Goal: Task Accomplishment & Management: Complete application form

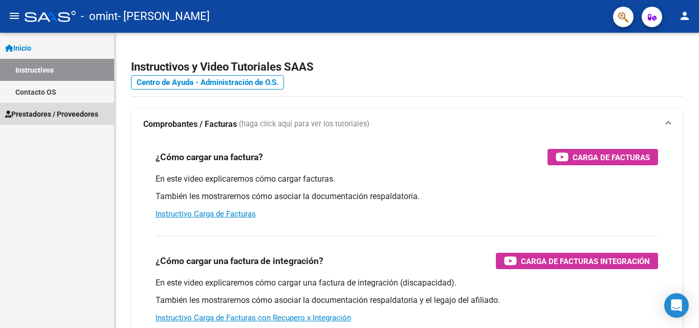
click at [87, 111] on span "Prestadores / Proveedores" at bounding box center [51, 113] width 93 height 11
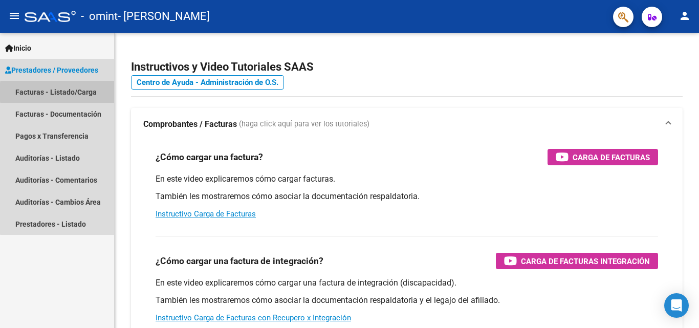
click at [90, 92] on link "Facturas - Listado/Carga" at bounding box center [57, 92] width 114 height 22
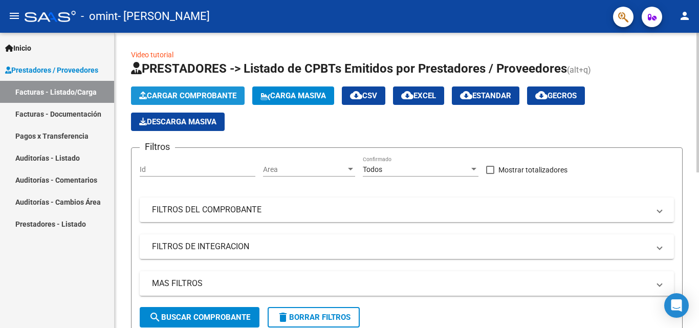
click at [207, 91] on span "Cargar Comprobante" at bounding box center [187, 95] width 97 height 9
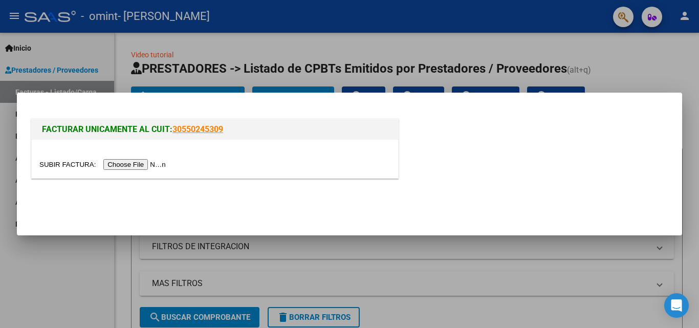
click at [142, 162] on input "file" at bounding box center [103, 164] width 129 height 11
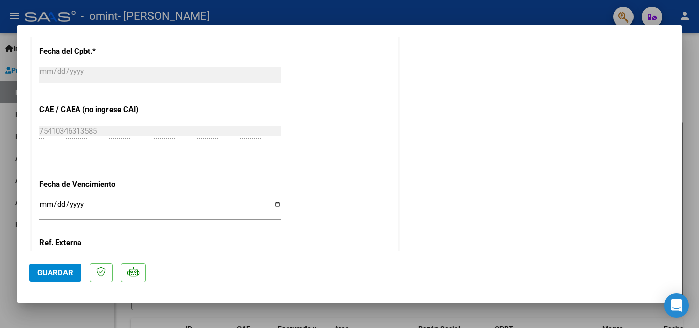
scroll to position [563, 0]
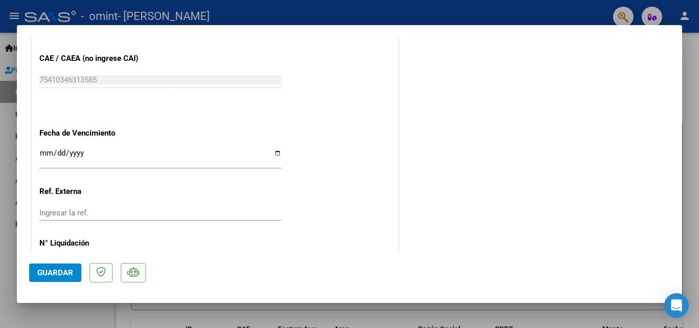
click at [49, 154] on input "Ingresar la fecha" at bounding box center [160, 157] width 242 height 16
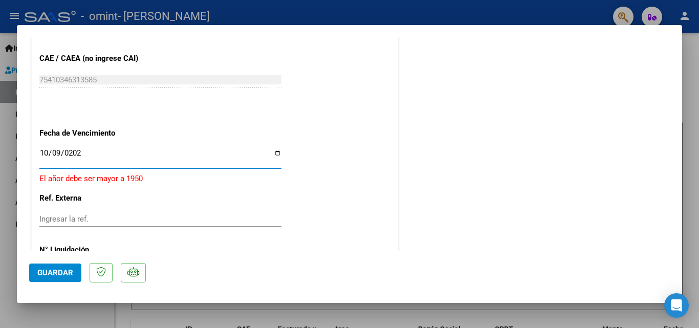
type input "2025-10-09"
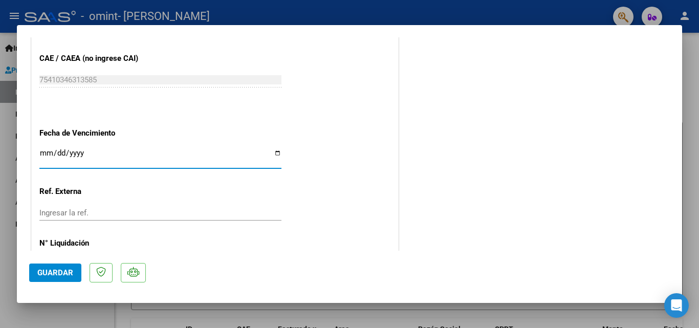
click at [57, 154] on input "Ingresar la fecha" at bounding box center [160, 157] width 242 height 16
click at [41, 154] on input "Ingresar la fecha" at bounding box center [160, 157] width 242 height 16
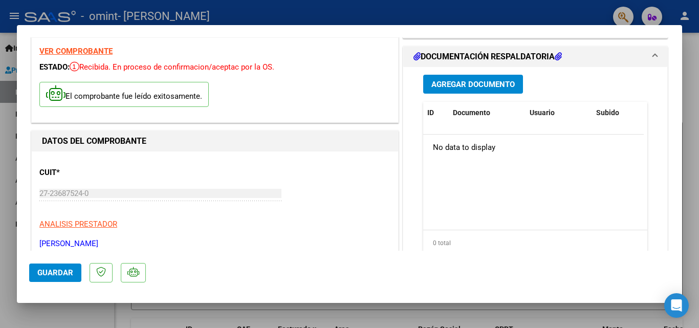
scroll to position [0, 0]
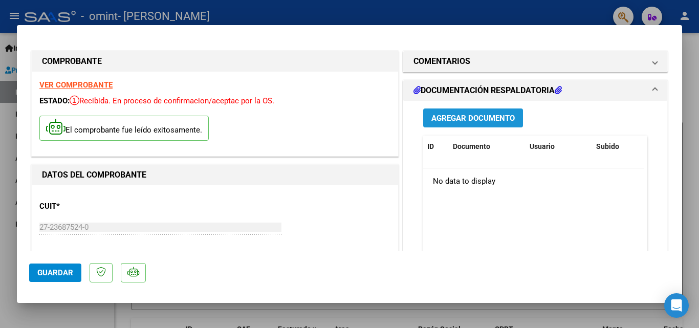
click at [465, 118] on span "Agregar Documento" at bounding box center [472, 118] width 83 height 9
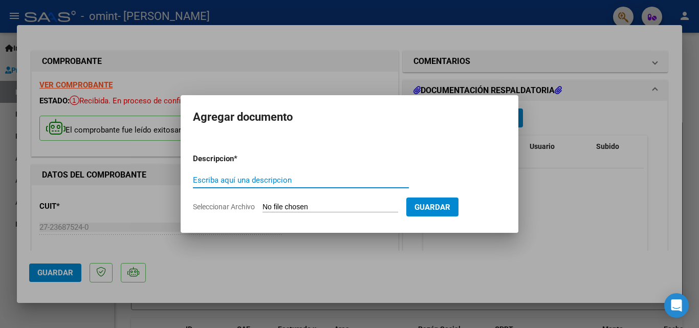
click at [590, 201] on div at bounding box center [349, 164] width 699 height 328
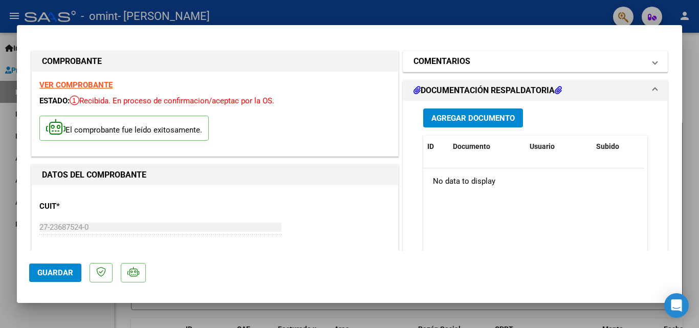
click at [653, 62] on span at bounding box center [655, 61] width 4 height 12
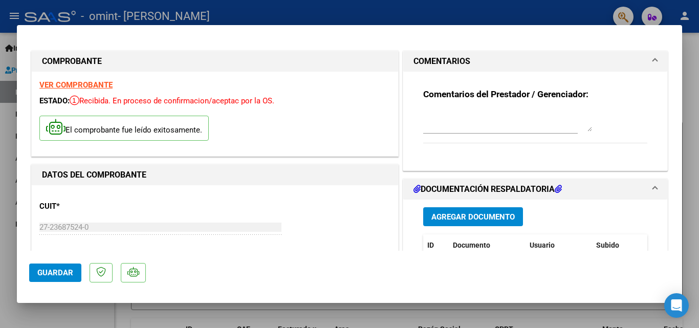
click at [653, 62] on span at bounding box center [655, 61] width 4 height 12
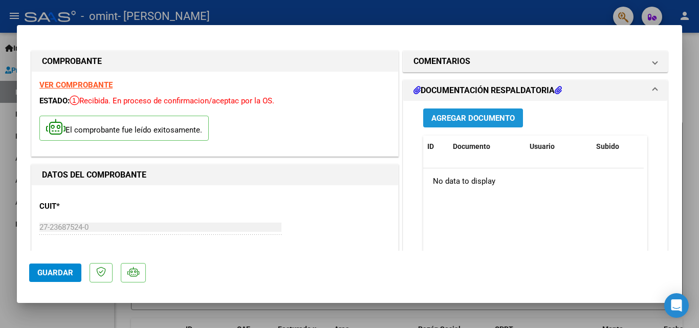
click at [456, 120] on span "Agregar Documento" at bounding box center [472, 118] width 83 height 9
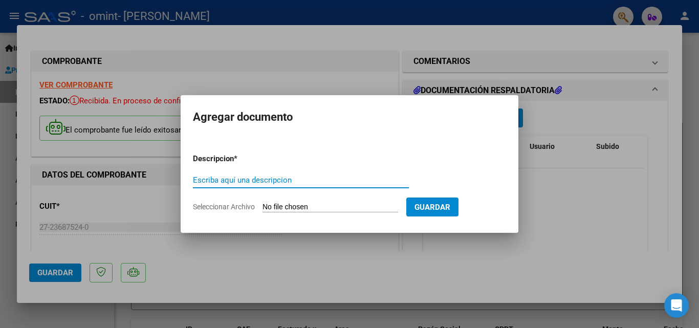
click at [570, 189] on div at bounding box center [349, 164] width 699 height 328
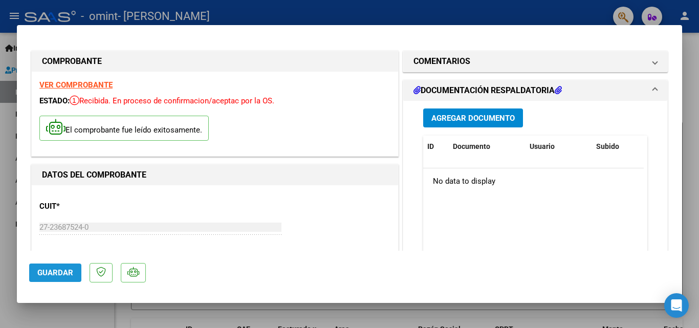
click at [59, 277] on span "Guardar" at bounding box center [55, 272] width 36 height 9
click at [462, 118] on span "Agregar Documento" at bounding box center [472, 118] width 83 height 9
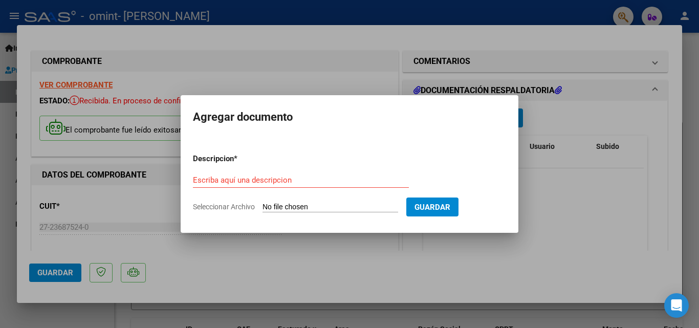
click at [299, 206] on input "Seleccionar Archivo" at bounding box center [330, 208] width 136 height 10
click at [575, 186] on div at bounding box center [349, 164] width 699 height 328
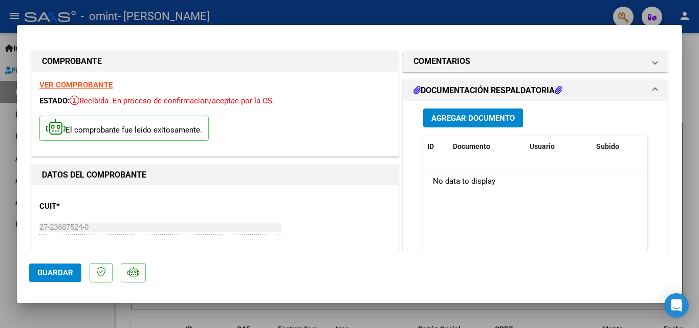
click at [697, 99] on div at bounding box center [349, 164] width 699 height 328
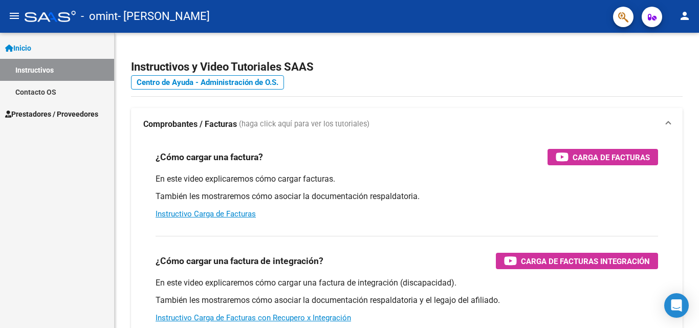
click at [59, 160] on div "Inicio Instructivos Contacto OS Prestadores / Proveedores Facturas - Listado/Ca…" at bounding box center [57, 180] width 114 height 295
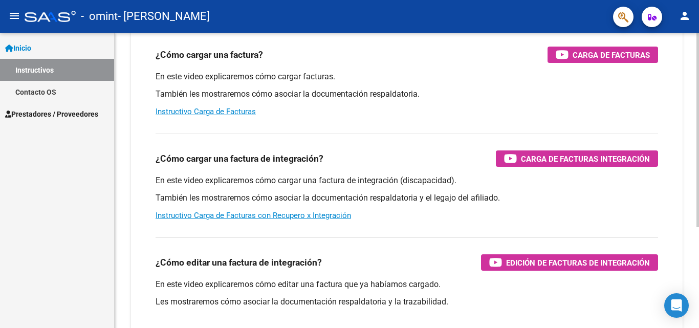
scroll to position [153, 0]
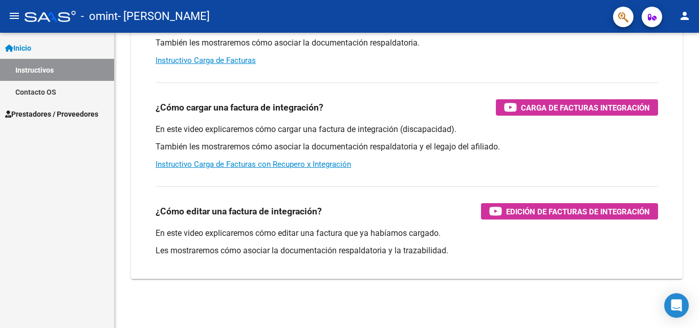
click at [24, 43] on span "Inicio" at bounding box center [18, 47] width 26 height 11
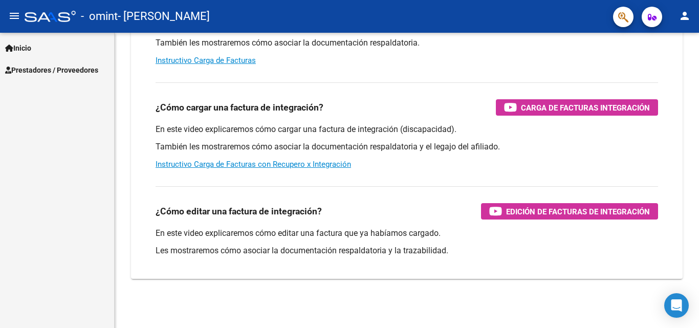
click at [84, 71] on span "Prestadores / Proveedores" at bounding box center [51, 69] width 93 height 11
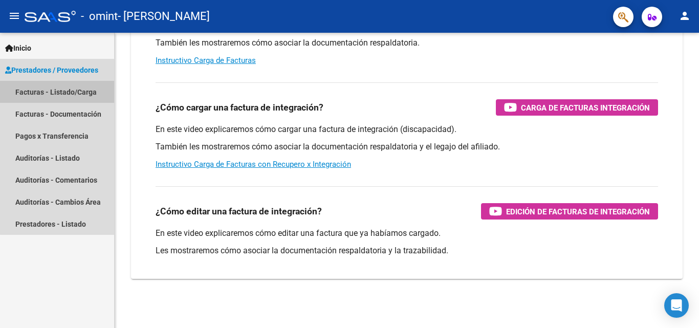
click at [86, 93] on link "Facturas - Listado/Carga" at bounding box center [57, 92] width 114 height 22
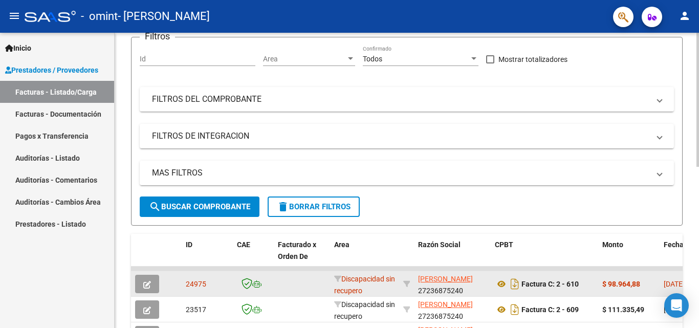
scroll to position [13, 0]
click at [635, 284] on strong "$ 98.964,88" at bounding box center [621, 284] width 38 height 8
click at [147, 285] on icon "button" at bounding box center [147, 285] width 8 height 8
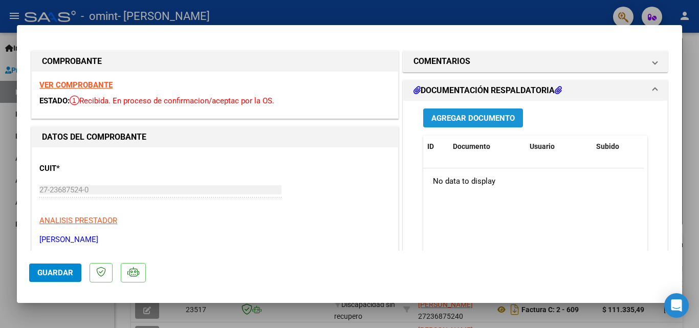
click at [486, 119] on span "Agregar Documento" at bounding box center [472, 118] width 83 height 9
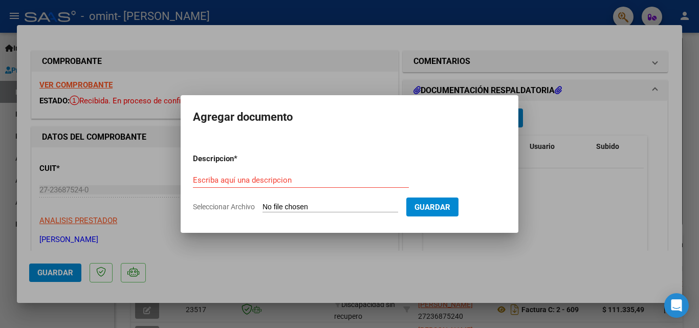
click at [298, 207] on input "Seleccionar Archivo" at bounding box center [330, 208] width 136 height 10
type input "C:\fakepath\Planilla de asistencia.pdf"
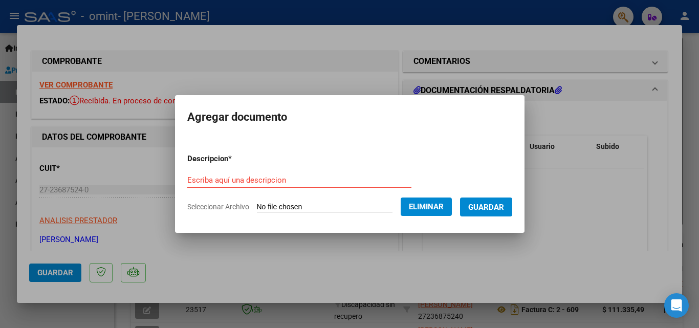
click at [512, 205] on button "Guardar" at bounding box center [486, 206] width 52 height 19
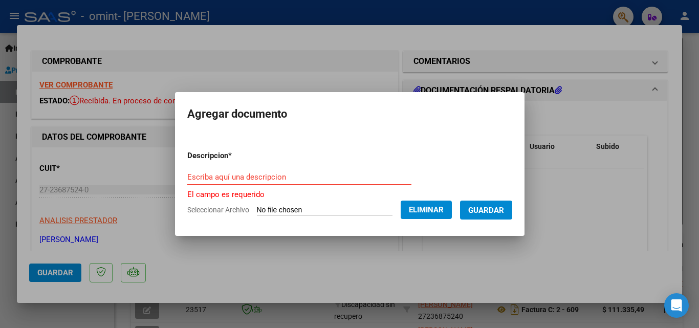
click at [281, 174] on input "Escriba aquí una descripcion" at bounding box center [299, 176] width 224 height 9
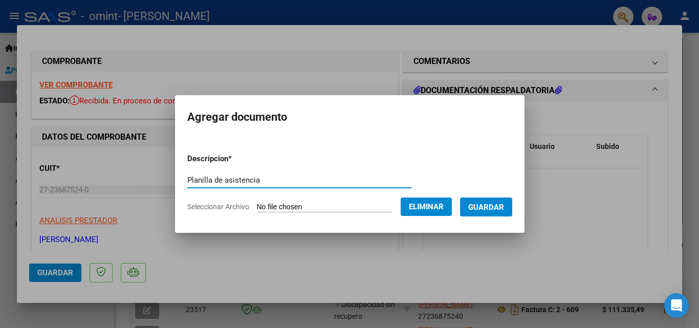
type input "Planilla de asistencia"
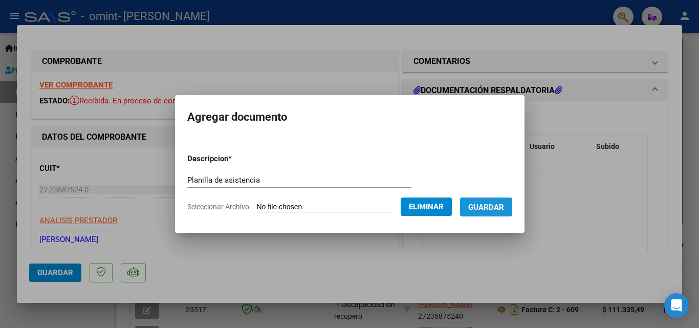
click at [489, 208] on span "Guardar" at bounding box center [486, 207] width 36 height 9
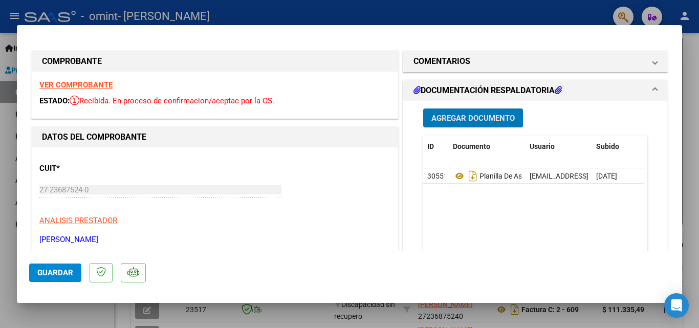
click at [688, 142] on div at bounding box center [349, 164] width 699 height 328
type input "$ 0,00"
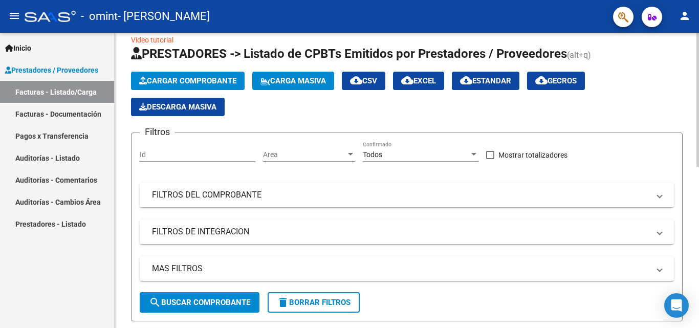
scroll to position [0, 0]
